Goal: Task Accomplishment & Management: Use online tool/utility

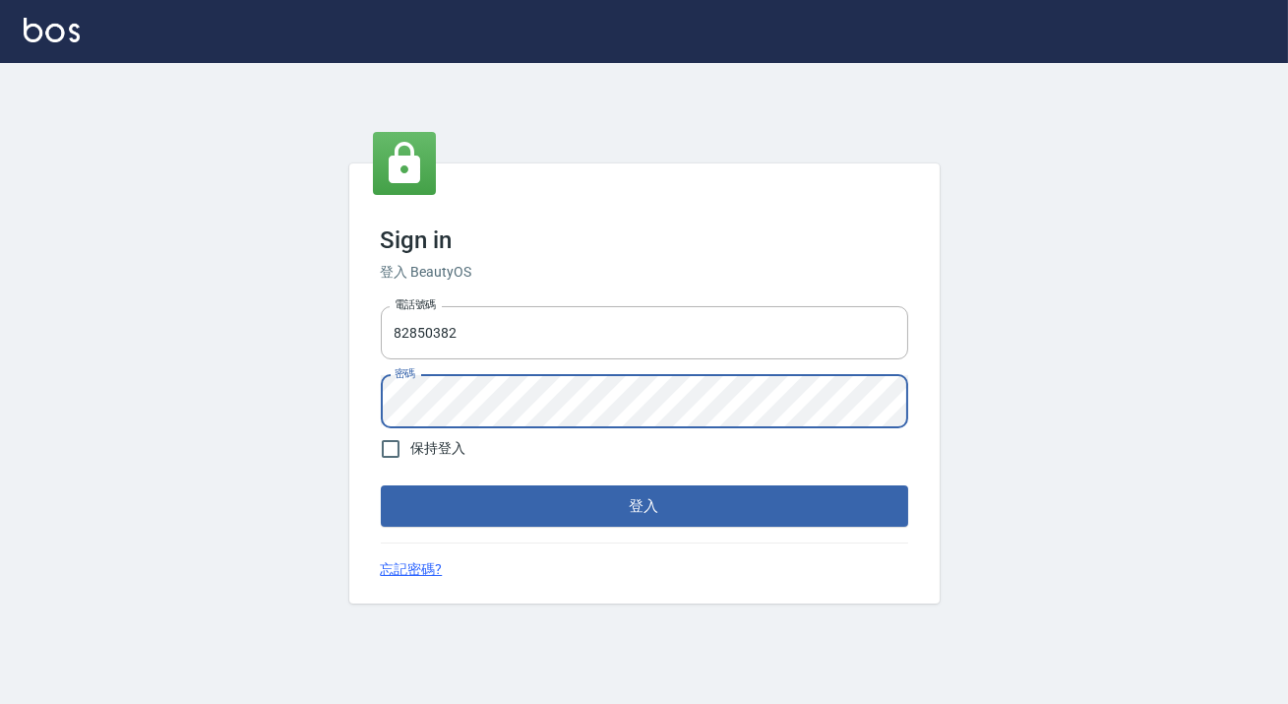
click at [381, 485] on button "登入" at bounding box center [644, 505] width 527 height 41
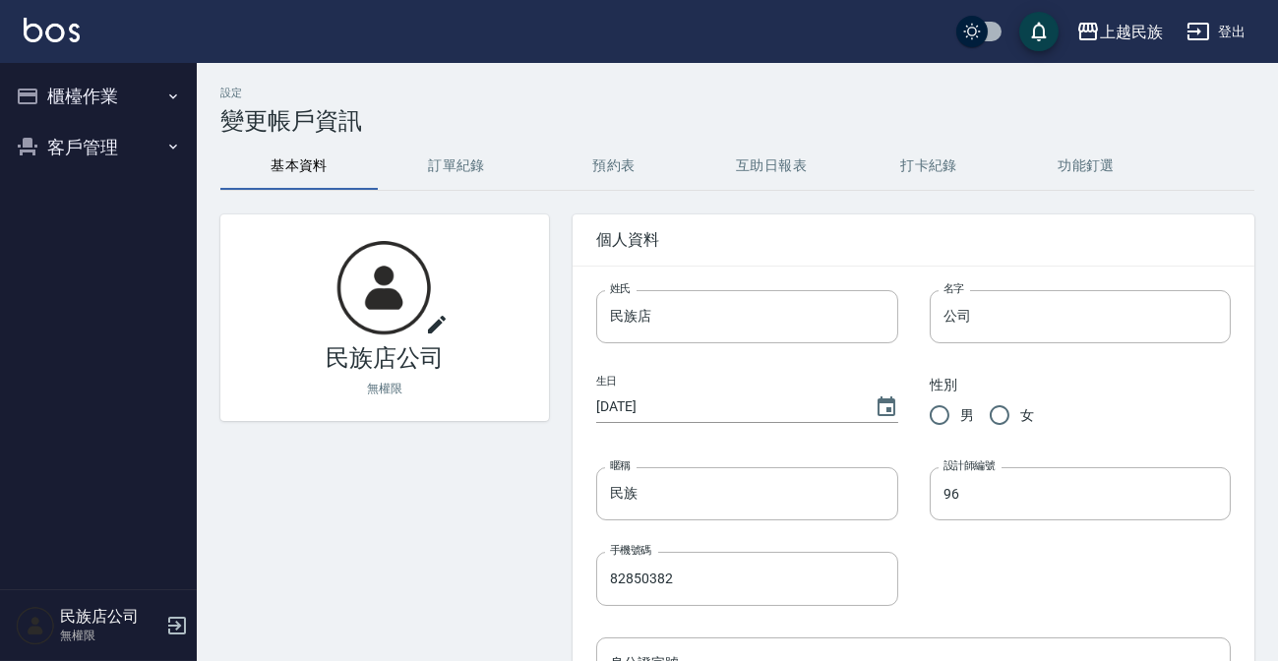
click at [63, 106] on button "櫃檯作業" at bounding box center [98, 96] width 181 height 51
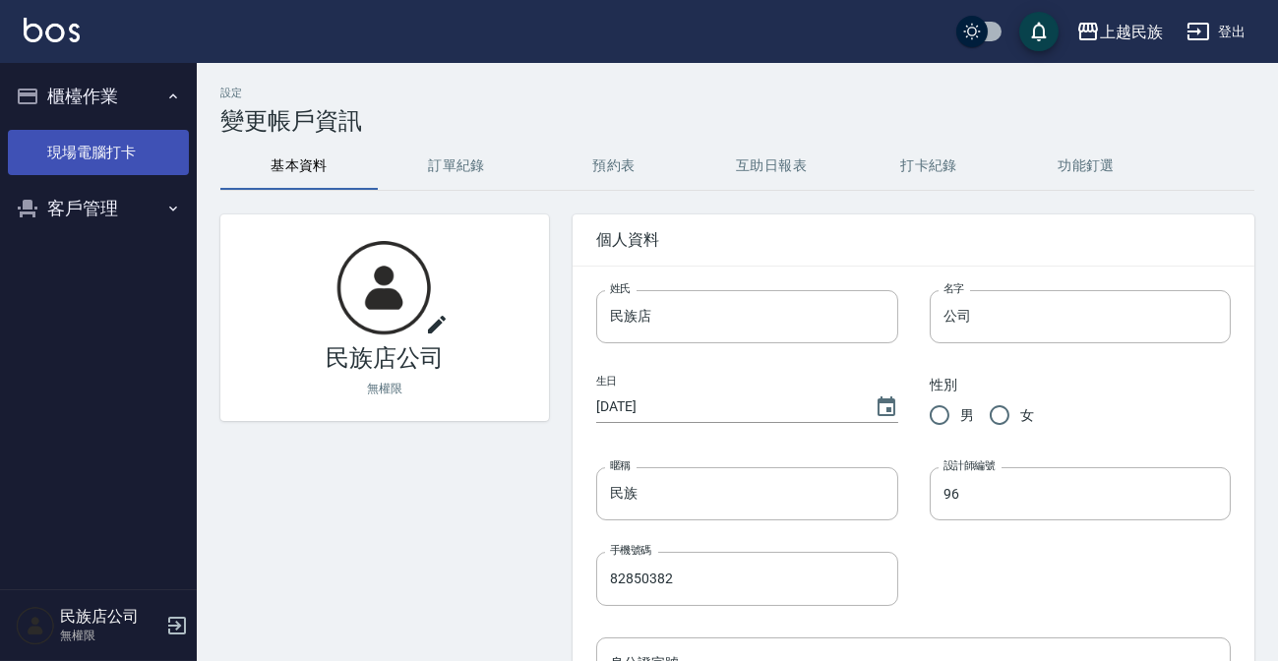
click at [131, 147] on link "現場電腦打卡" at bounding box center [98, 152] width 181 height 45
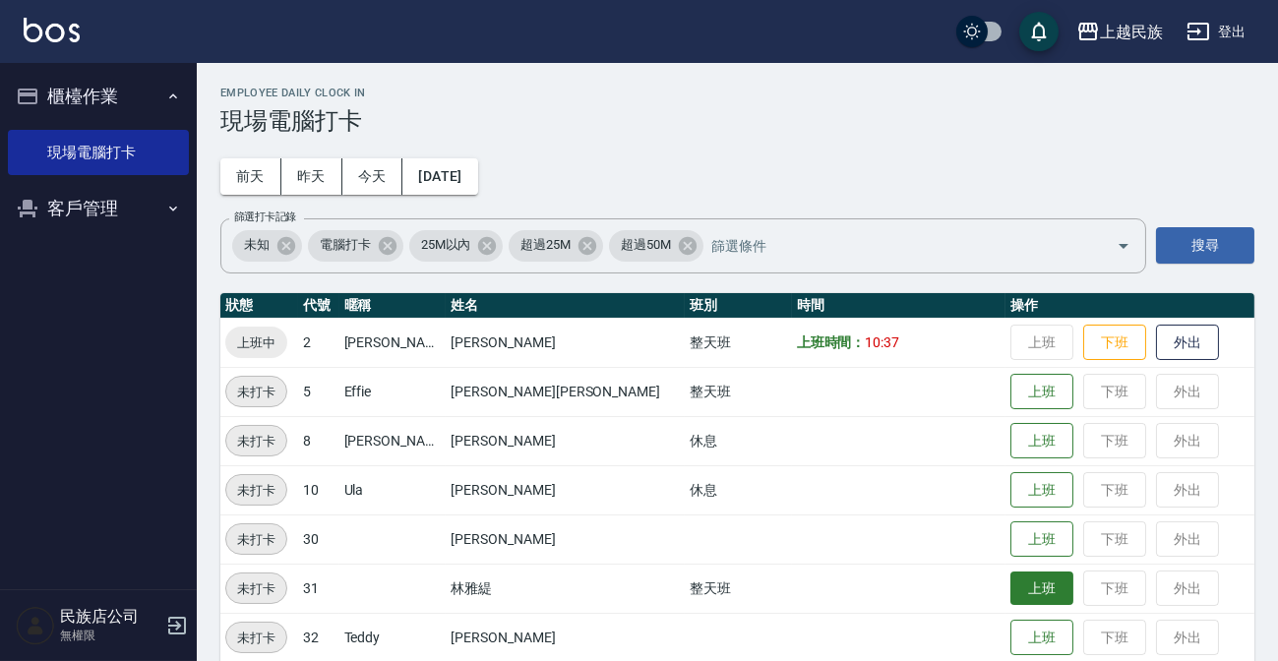
click at [1011, 578] on button "上班" at bounding box center [1042, 589] width 63 height 34
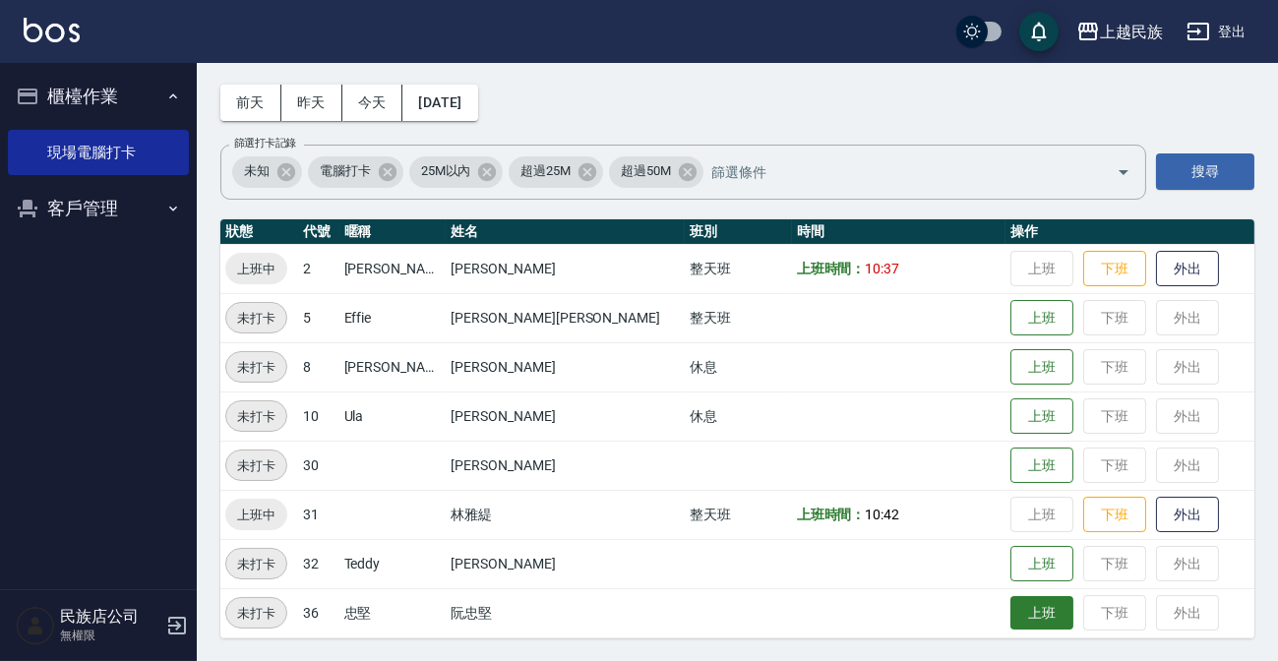
click at [1011, 613] on button "上班" at bounding box center [1042, 613] width 63 height 34
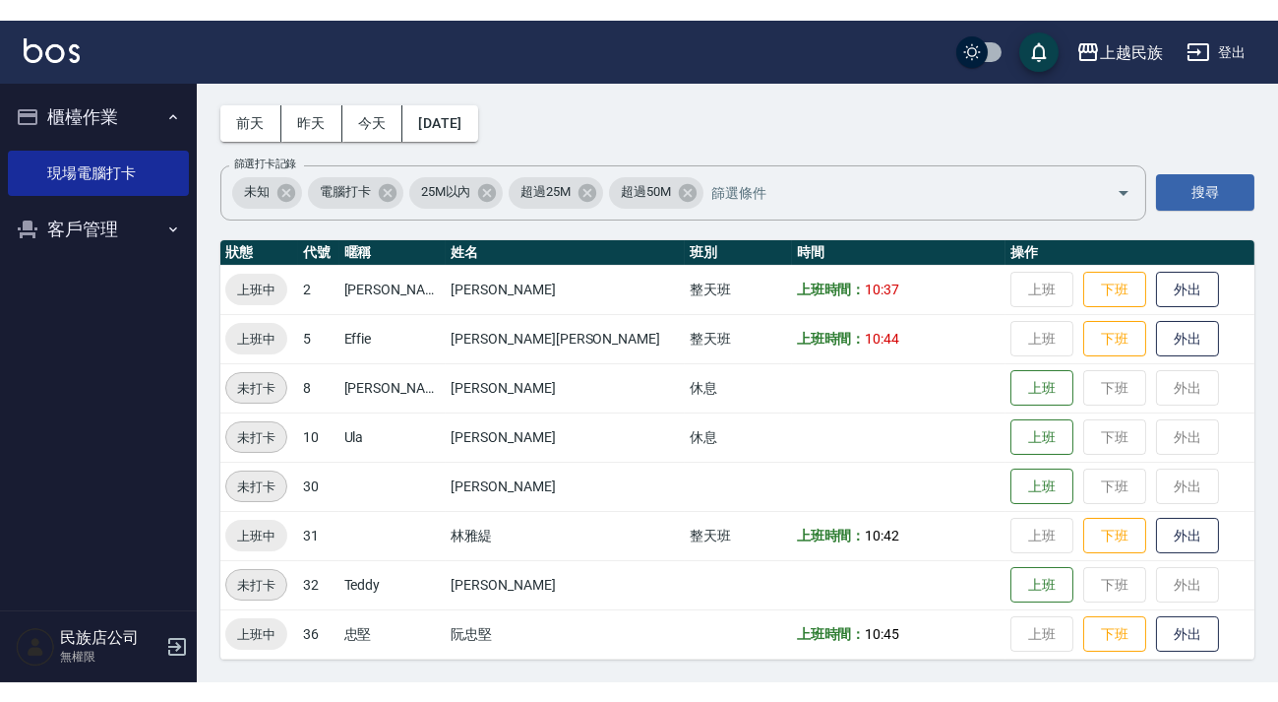
scroll to position [33, 0]
